Goal: Task Accomplishment & Management: Manage account settings

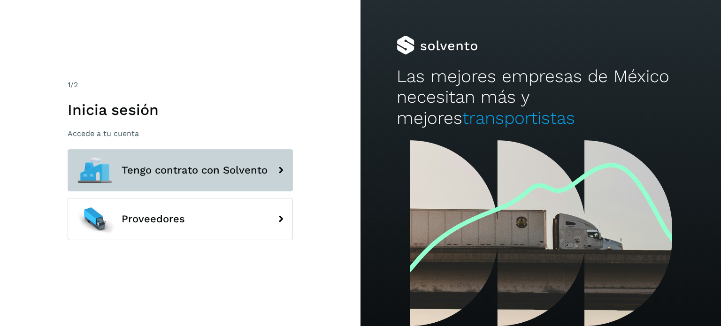
click at [215, 157] on button "Tengo contrato con Solvento" at bounding box center [180, 170] width 225 height 42
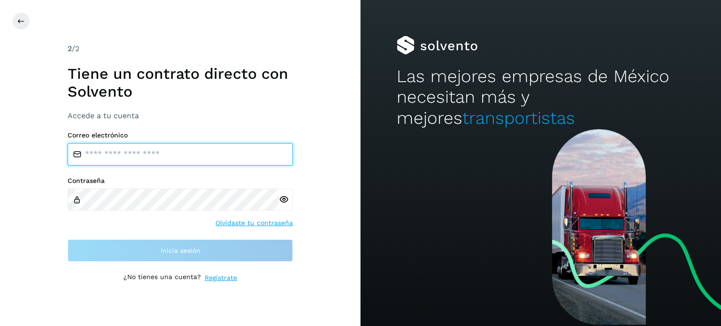
click at [159, 162] on input "email" at bounding box center [180, 154] width 225 height 23
type input "**********"
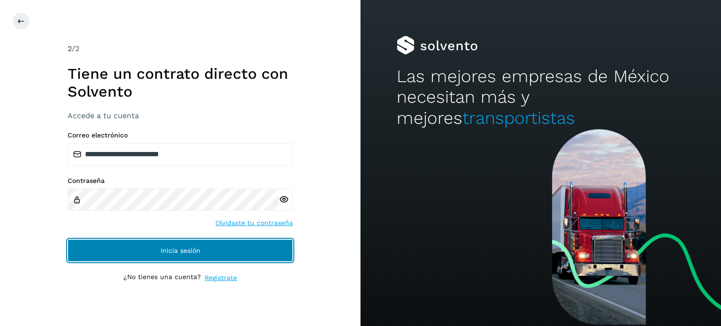
click at [151, 246] on button "Inicia sesión" at bounding box center [180, 250] width 225 height 23
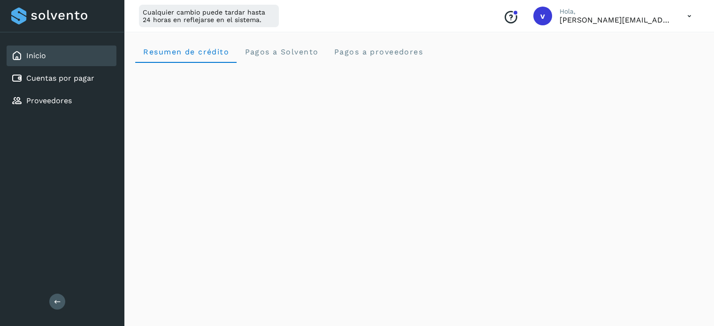
click at [688, 20] on icon at bounding box center [689, 16] width 19 height 19
click at [655, 60] on div "Cerrar sesión" at bounding box center [643, 61] width 112 height 18
